Goal: Obtain resource: Download file/media

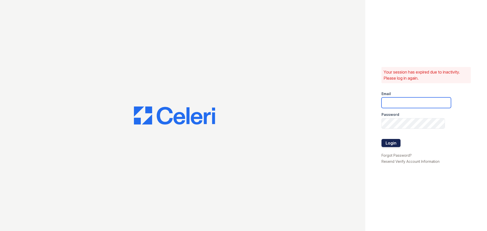
type input "ednar@loganpm.com"
click at [390, 145] on button "Login" at bounding box center [390, 143] width 19 height 8
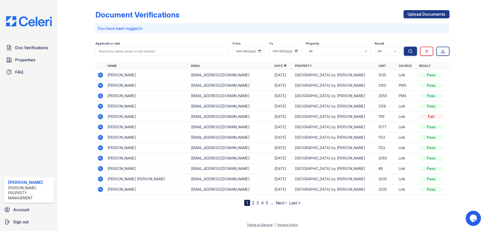
click at [100, 75] on icon at bounding box center [99, 74] width 1 height 1
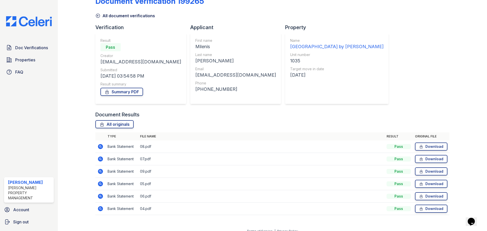
scroll to position [20, 0]
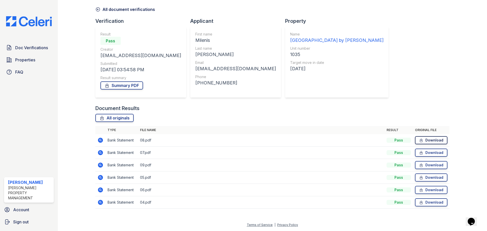
click at [423, 141] on link "Download" at bounding box center [431, 140] width 32 height 8
click at [422, 154] on link "Download" at bounding box center [431, 153] width 32 height 8
click at [430, 165] on link "Download" at bounding box center [431, 165] width 32 height 8
click at [429, 176] on link "Download" at bounding box center [431, 177] width 32 height 8
click at [430, 193] on link "Download" at bounding box center [431, 190] width 32 height 8
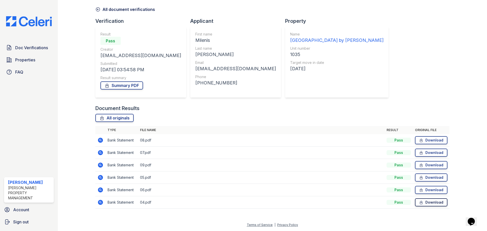
click at [426, 203] on link "Download" at bounding box center [431, 202] width 32 height 8
click at [433, 138] on link "Download" at bounding box center [431, 140] width 32 height 8
click at [423, 153] on link "Download" at bounding box center [431, 153] width 32 height 8
click at [434, 165] on link "Download" at bounding box center [431, 165] width 32 height 8
click at [431, 178] on link "Download" at bounding box center [431, 177] width 32 height 8
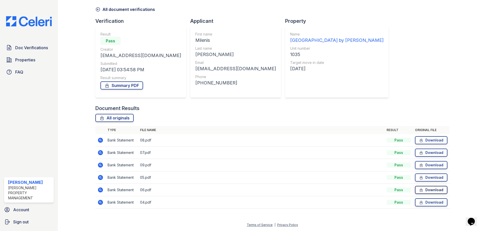
click at [427, 189] on link "Download" at bounding box center [431, 190] width 32 height 8
click at [434, 204] on link "Download" at bounding box center [431, 202] width 32 height 8
click at [23, 47] on span "Doc Verifications" at bounding box center [31, 48] width 33 height 6
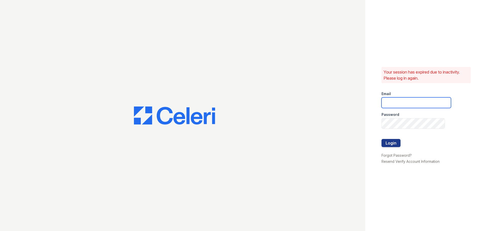
type input "ednar@loganpm.com"
click at [389, 141] on button "Login" at bounding box center [390, 143] width 19 height 8
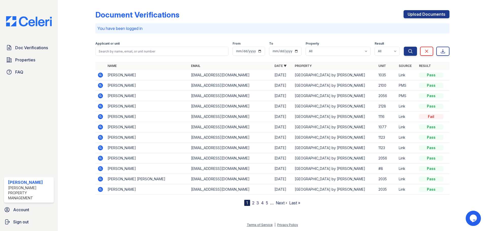
click at [101, 117] on icon at bounding box center [100, 117] width 6 height 6
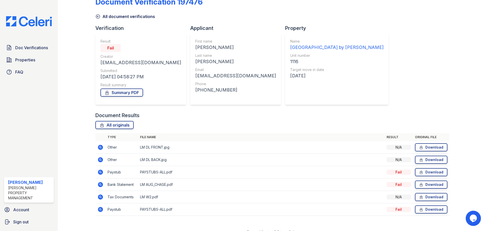
scroll to position [20, 0]
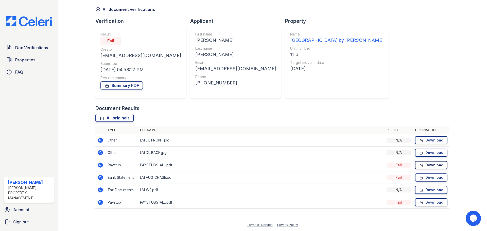
click at [421, 164] on link "Download" at bounding box center [431, 165] width 32 height 8
